Goal: Use online tool/utility: Utilize a website feature to perform a specific function

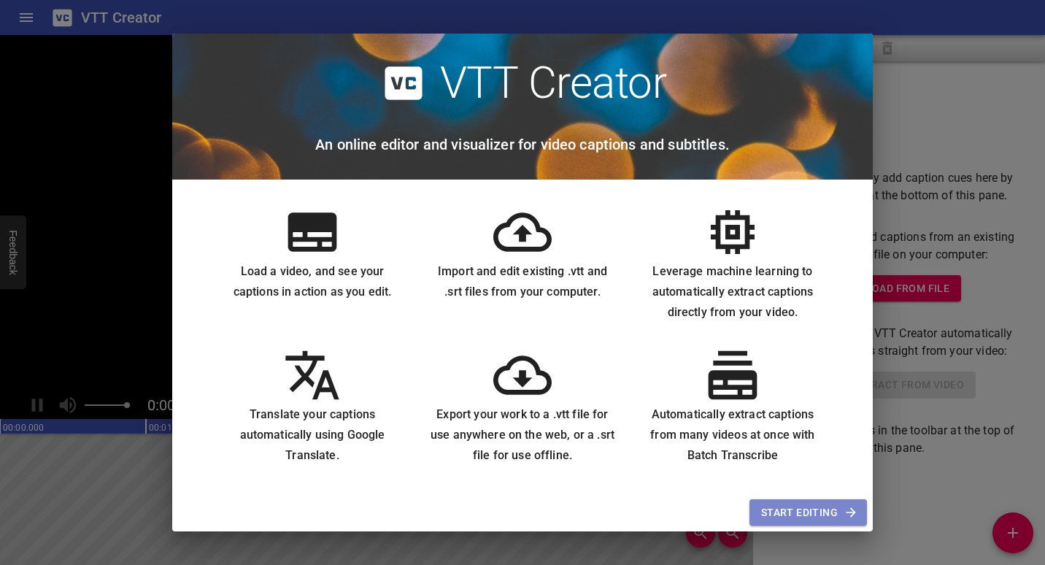
click at [815, 516] on span "Start Editing" at bounding box center [808, 512] width 94 height 18
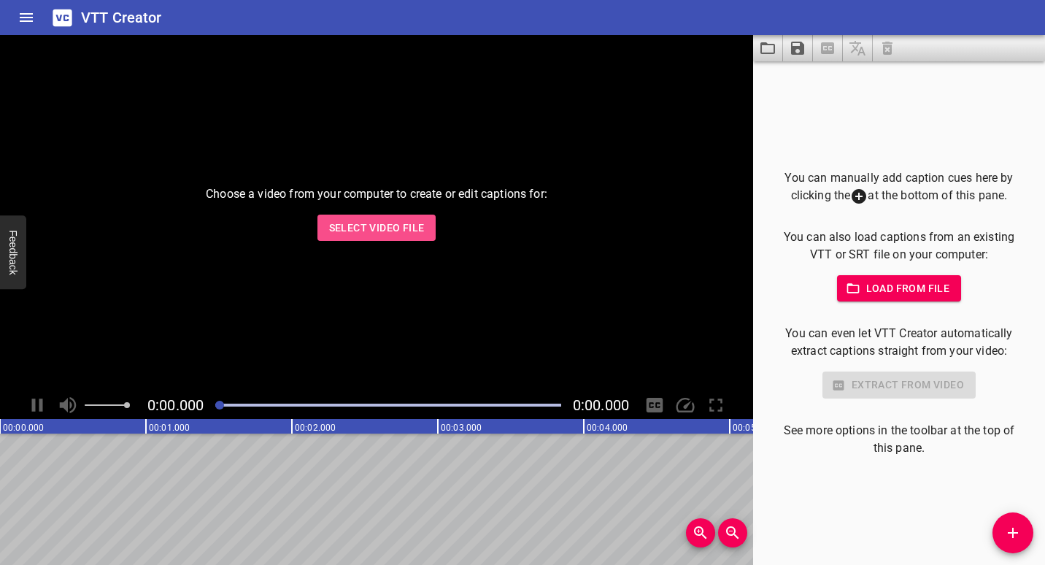
click at [376, 224] on span "Select Video File" at bounding box center [377, 228] width 96 height 18
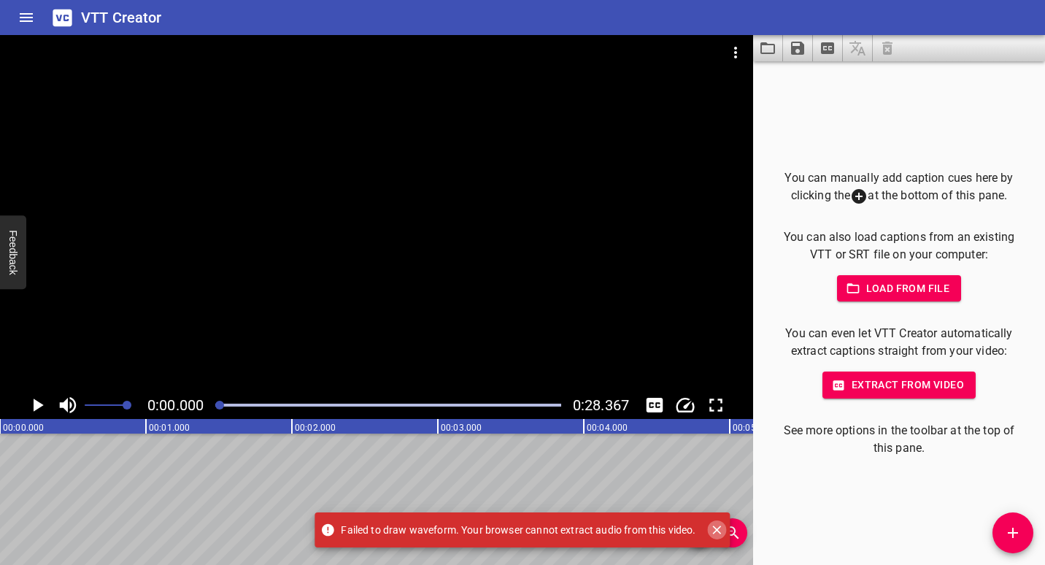
click at [713, 527] on icon "Close" at bounding box center [717, 529] width 9 height 9
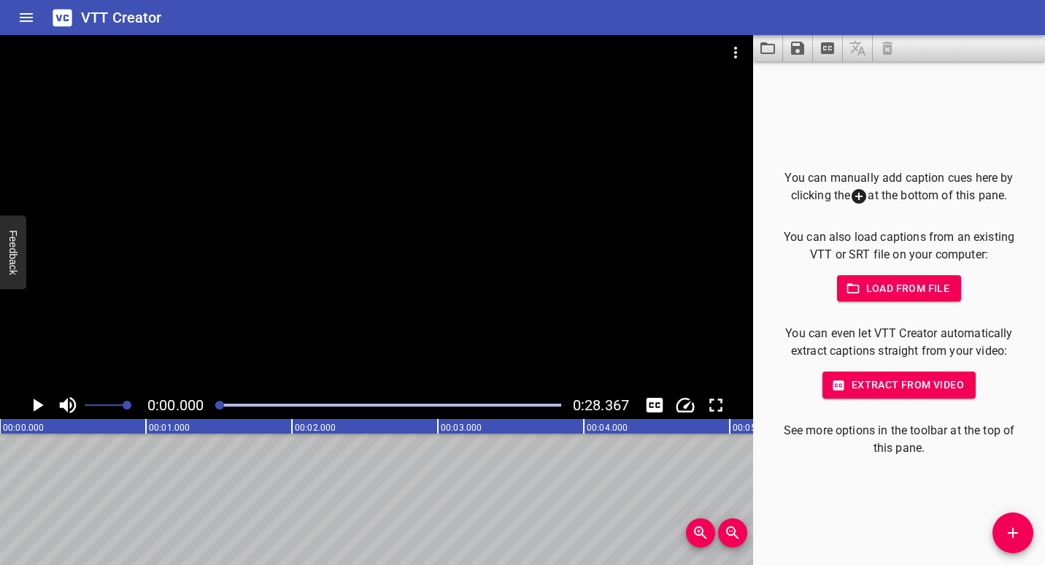
click at [855, 194] on icon at bounding box center [858, 196] width 15 height 15
click at [852, 198] on icon at bounding box center [858, 196] width 15 height 15
click at [1005, 532] on icon "Add Cue" at bounding box center [1013, 533] width 18 height 18
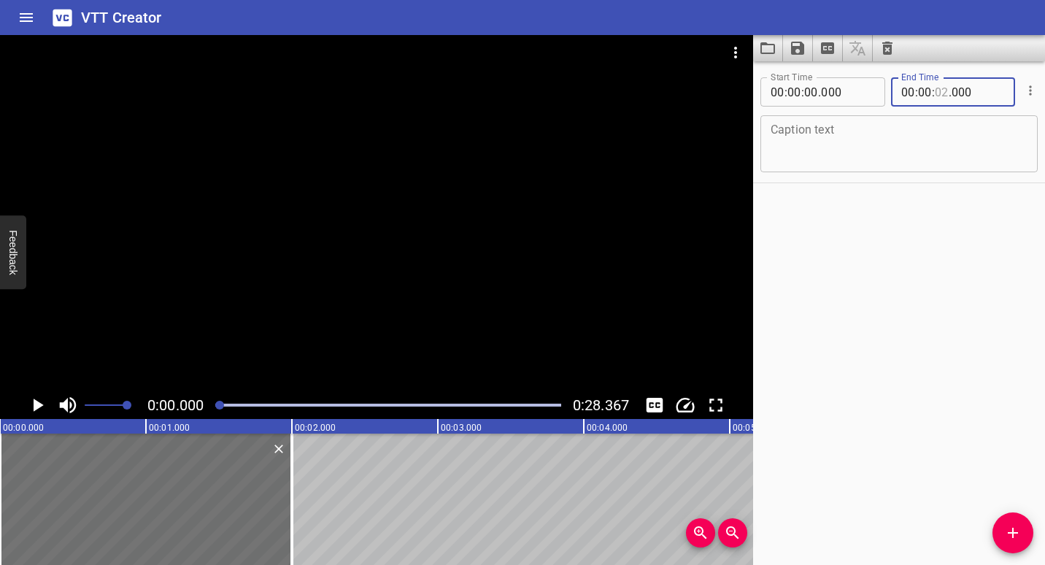
click at [938, 92] on input "number" at bounding box center [941, 91] width 14 height 29
type input "02"
type input "10"
type input "000"
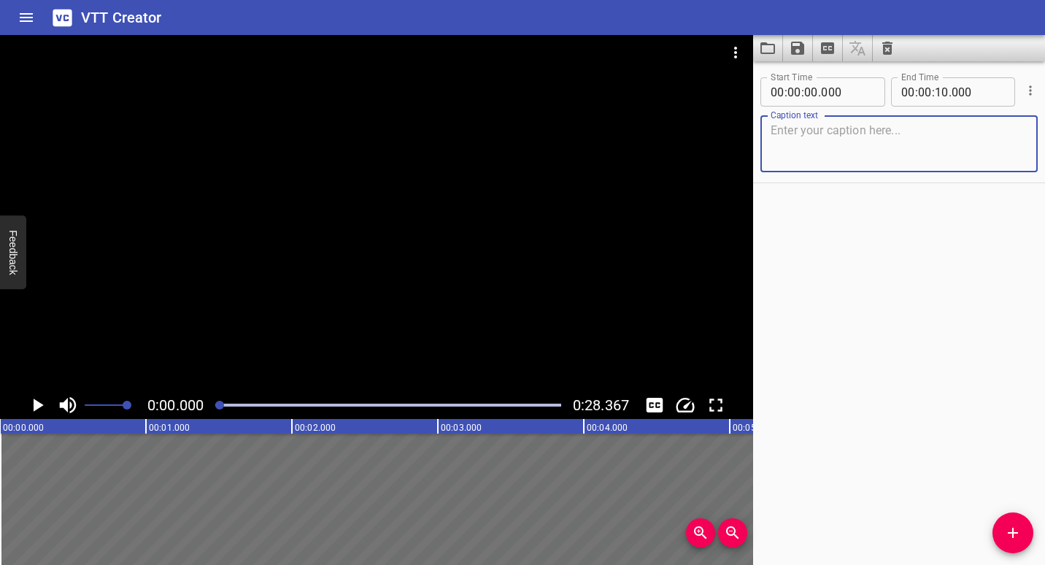
click at [840, 159] on textarea at bounding box center [898, 144] width 257 height 42
paste textarea "Estamos na cidade de [GEOGRAPHIC_DATA]"
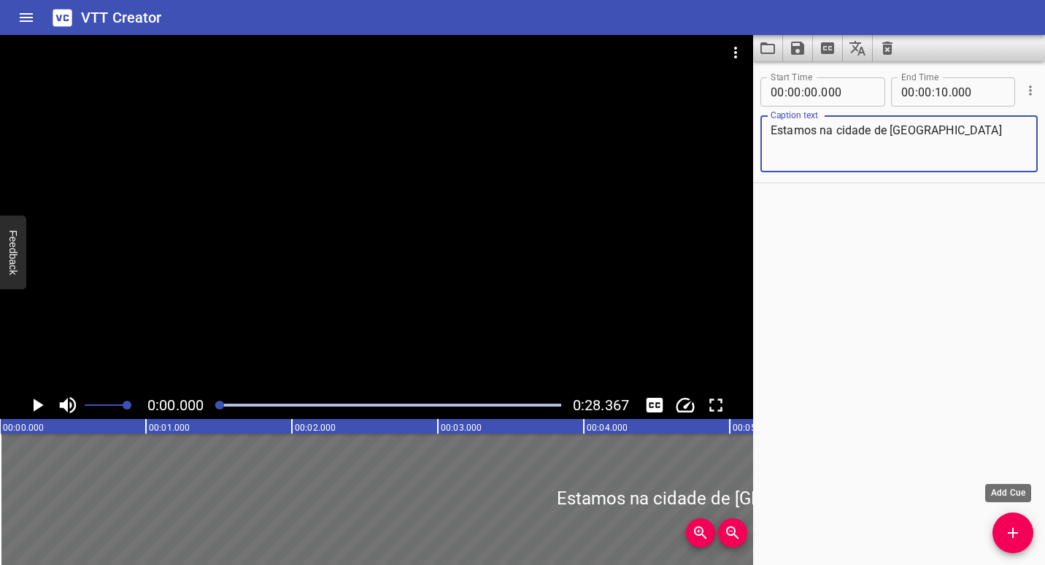
type textarea "Estamos na cidade de [GEOGRAPHIC_DATA]"
click at [1006, 535] on icon "Add Cue" at bounding box center [1013, 533] width 18 height 18
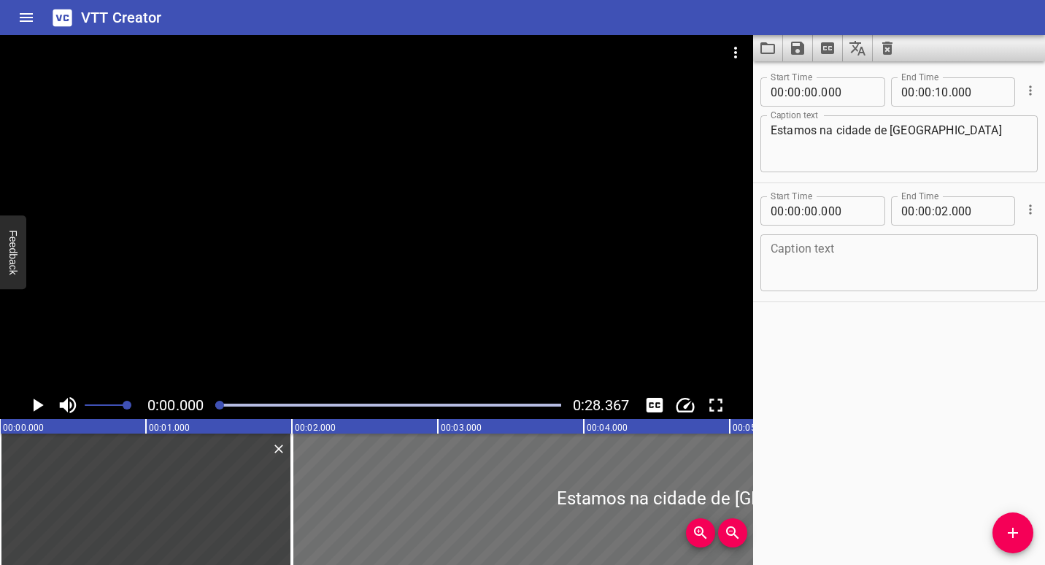
drag, startPoint x: 803, startPoint y: 211, endPoint x: 814, endPoint y: 211, distance: 10.9
click at [814, 211] on div "00 : 00 : 00 . 000" at bounding box center [822, 210] width 125 height 29
click at [814, 211] on input "number" at bounding box center [811, 210] width 14 height 29
type input "10"
type input "000"
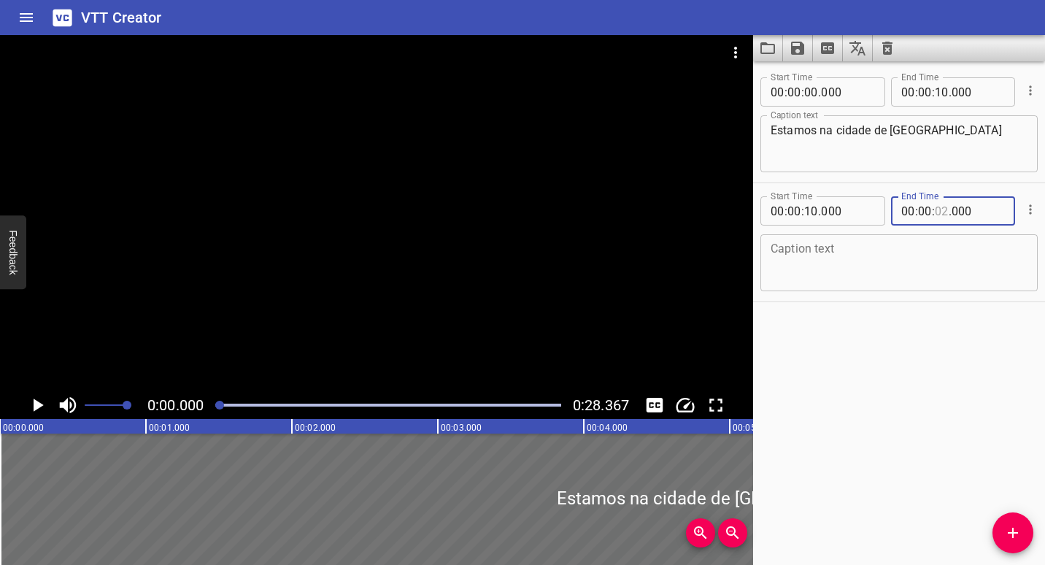
drag, startPoint x: 930, startPoint y: 208, endPoint x: 940, endPoint y: 208, distance: 10.2
click at [940, 208] on input "number" at bounding box center [941, 210] width 14 height 29
type input "13"
type input "000"
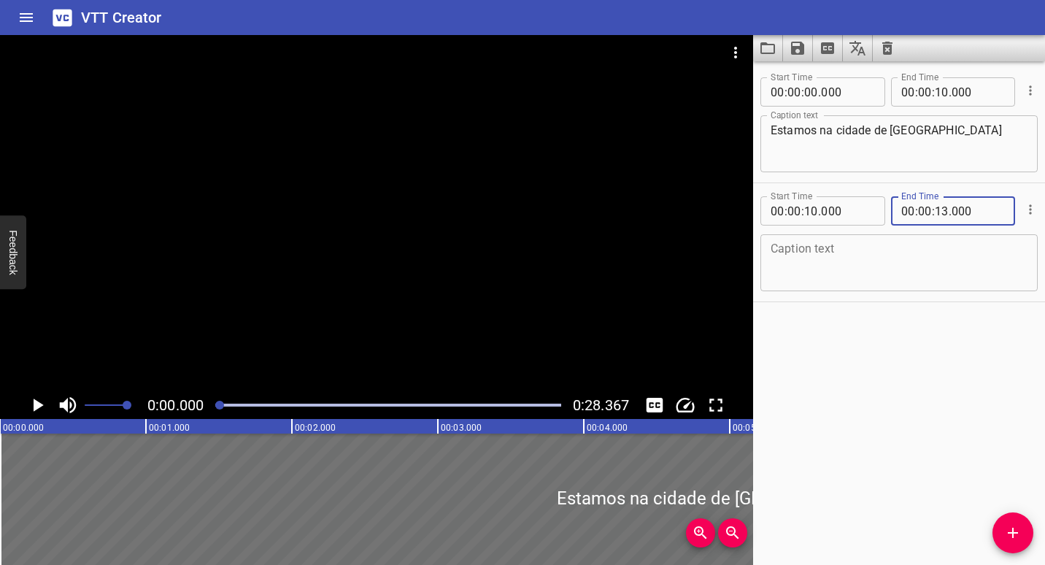
click at [881, 254] on textarea at bounding box center [898, 263] width 257 height 42
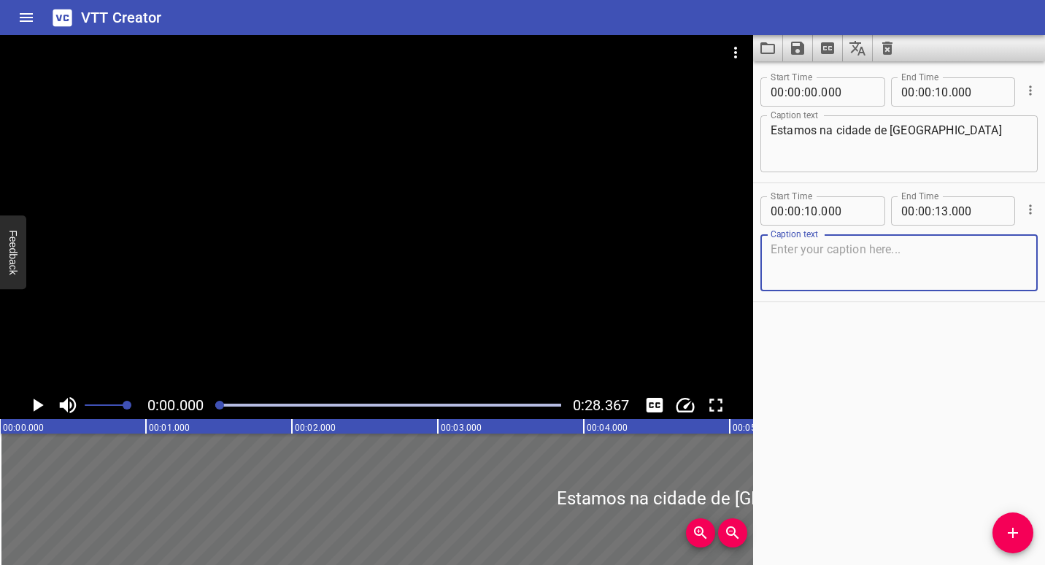
paste textarea "Na verdade, estamos no [GEOGRAPHIC_DATA], na mesma rua"
type textarea "Na verdade, estamos no [GEOGRAPHIC_DATA], na mesma rua"
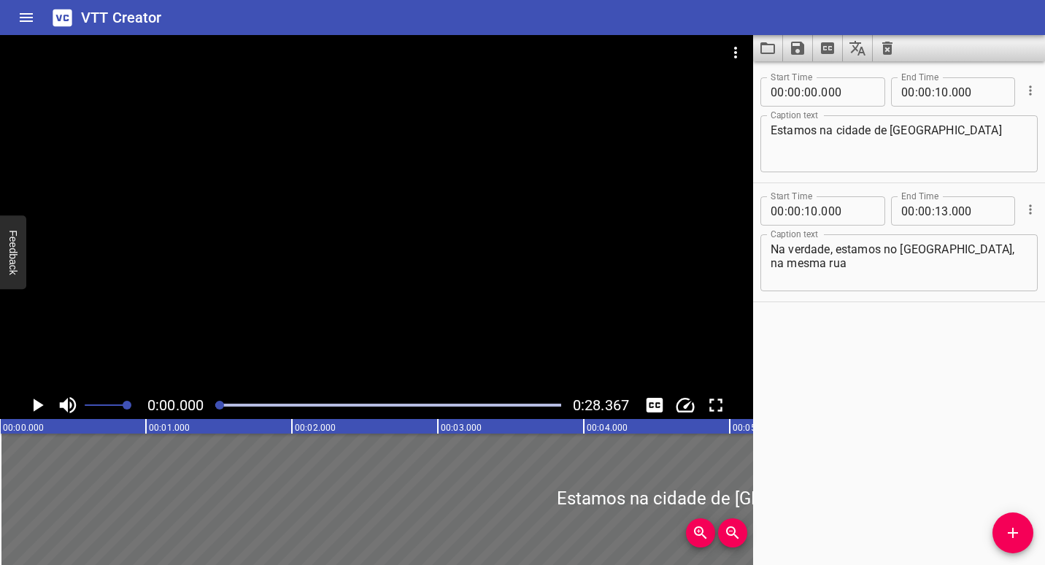
click at [905, 398] on div "Start Time 00 : 00 : 00 . 000 Start Time End Time 00 : 00 : 10 . 000 End Time C…" at bounding box center [899, 312] width 292 height 503
click at [798, 47] on icon "Save captions to file" at bounding box center [797, 48] width 13 height 13
click at [809, 77] on li "Save to VTT file" at bounding box center [836, 80] width 107 height 26
click at [888, 364] on div "Start Time 00 : 00 : 00 . 000 Start Time End Time 00 : 00 : 10 . 000 End Time C…" at bounding box center [899, 312] width 292 height 503
click at [802, 47] on icon "Save captions to file" at bounding box center [797, 48] width 13 height 13
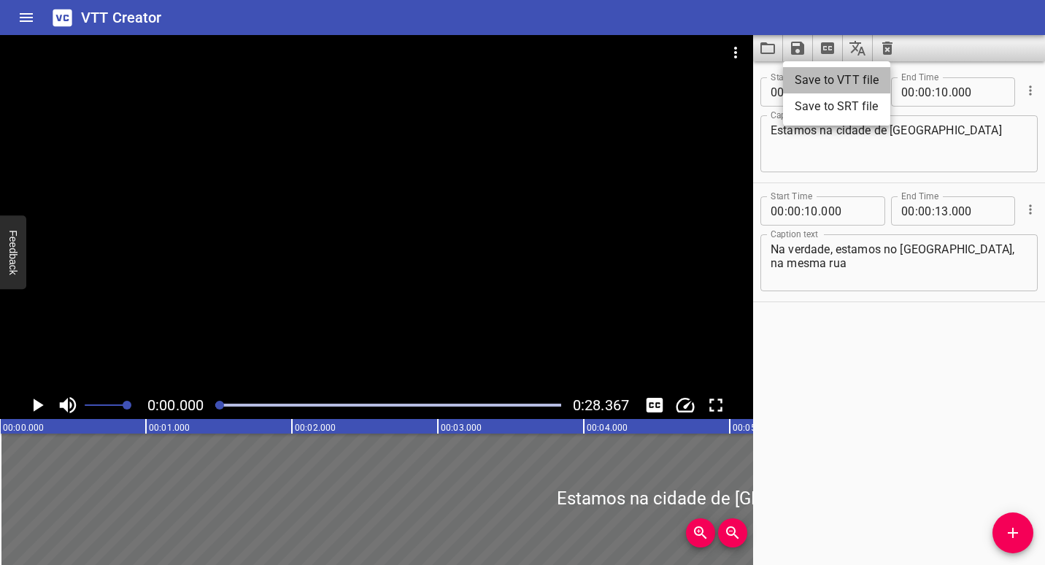
click at [810, 74] on li "Save to VTT file" at bounding box center [836, 80] width 107 height 26
click at [773, 51] on icon "Load captions from file" at bounding box center [767, 48] width 15 height 12
